Goal: Transaction & Acquisition: Purchase product/service

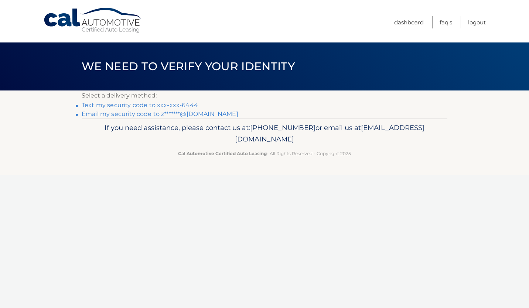
click at [165, 103] on link "Text my security code to xxx-xxx-6444" at bounding box center [140, 105] width 116 height 7
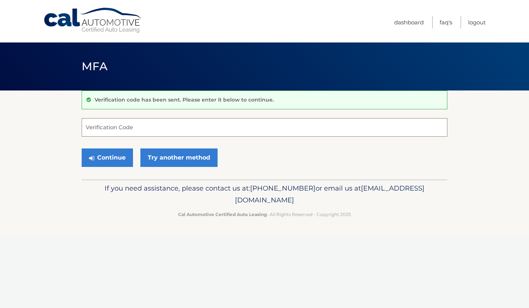
click at [118, 127] on input "Verification Code" at bounding box center [265, 127] width 366 height 18
click at [91, 129] on input "Verification Code" at bounding box center [265, 127] width 366 height 18
type input "347295"
click at [115, 162] on button "Continue" at bounding box center [107, 158] width 51 height 18
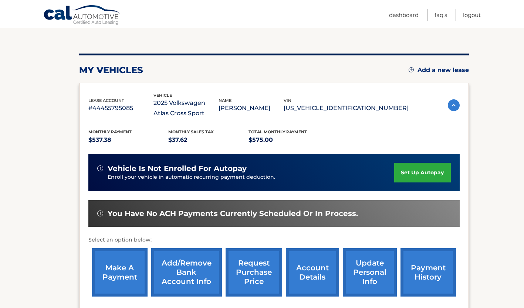
scroll to position [111, 0]
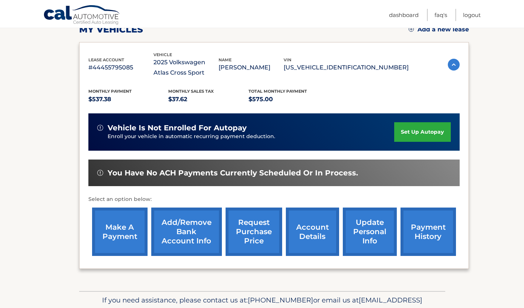
click at [127, 232] on link "make a payment" at bounding box center [119, 232] width 55 height 48
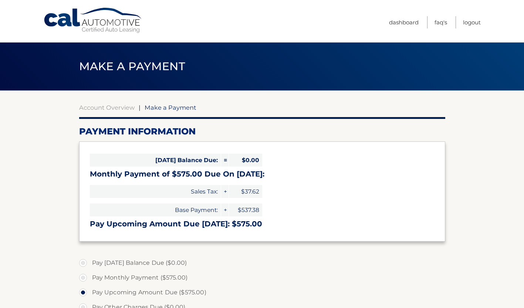
select select "MDk0NTQ0ODMtMDExOS00MzM0LTlmOWUtOWM3MTU4Y2M3MzM5"
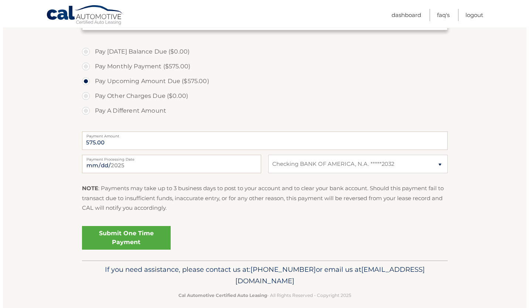
scroll to position [220, 0]
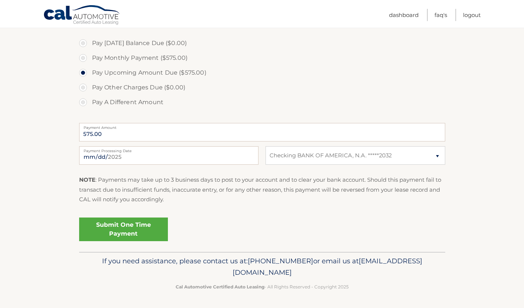
click at [121, 230] on link "Submit One Time Payment" at bounding box center [123, 230] width 89 height 24
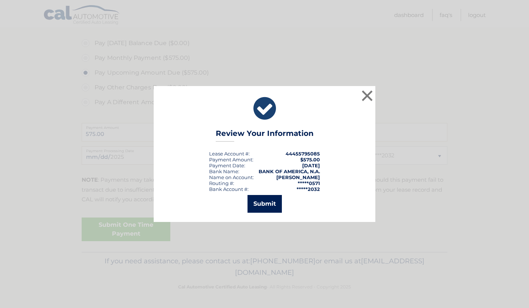
click at [261, 208] on button "Submit" at bounding box center [265, 204] width 34 height 18
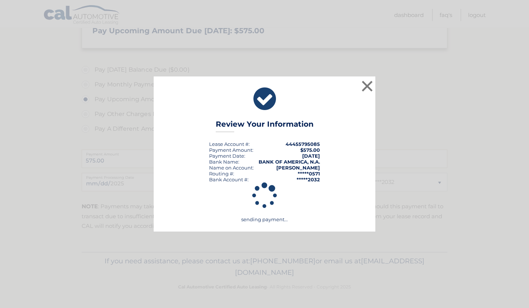
scroll to position [193, 0]
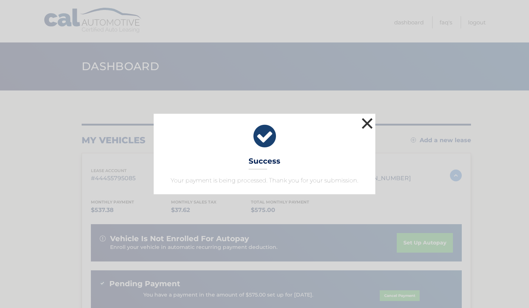
click at [367, 122] on button "×" at bounding box center [367, 123] width 15 height 15
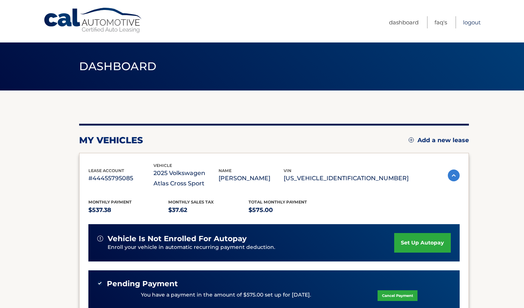
click at [471, 24] on link "Logout" at bounding box center [472, 22] width 18 height 12
